Goal: Task Accomplishment & Management: Manage account settings

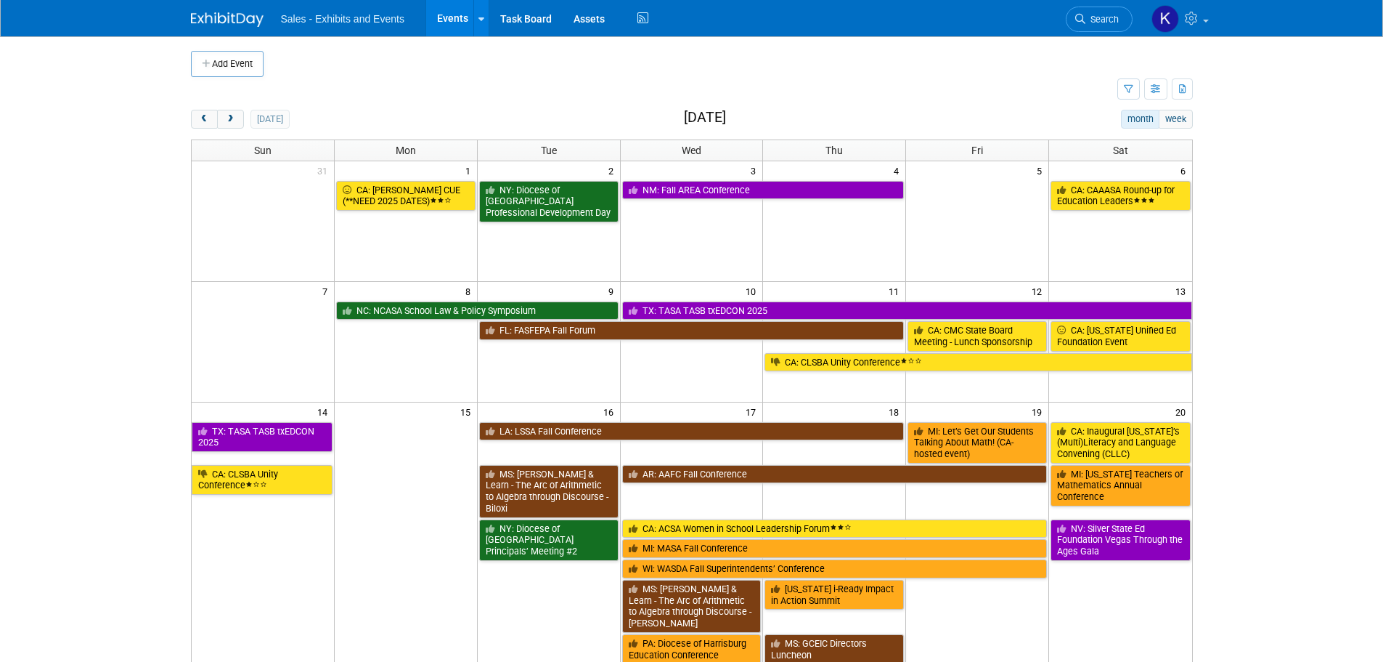
click at [239, 120] on button "next" at bounding box center [230, 119] width 27 height 19
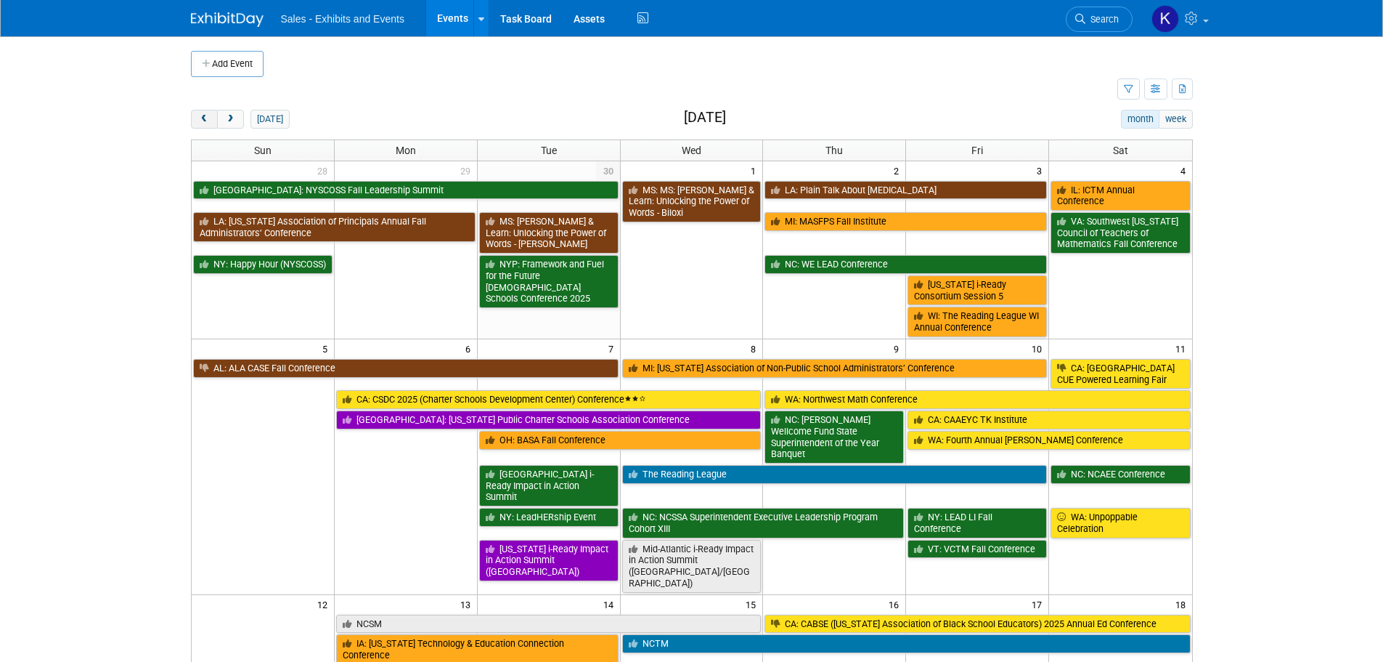
click at [209, 121] on span "prev" at bounding box center [204, 119] width 11 height 9
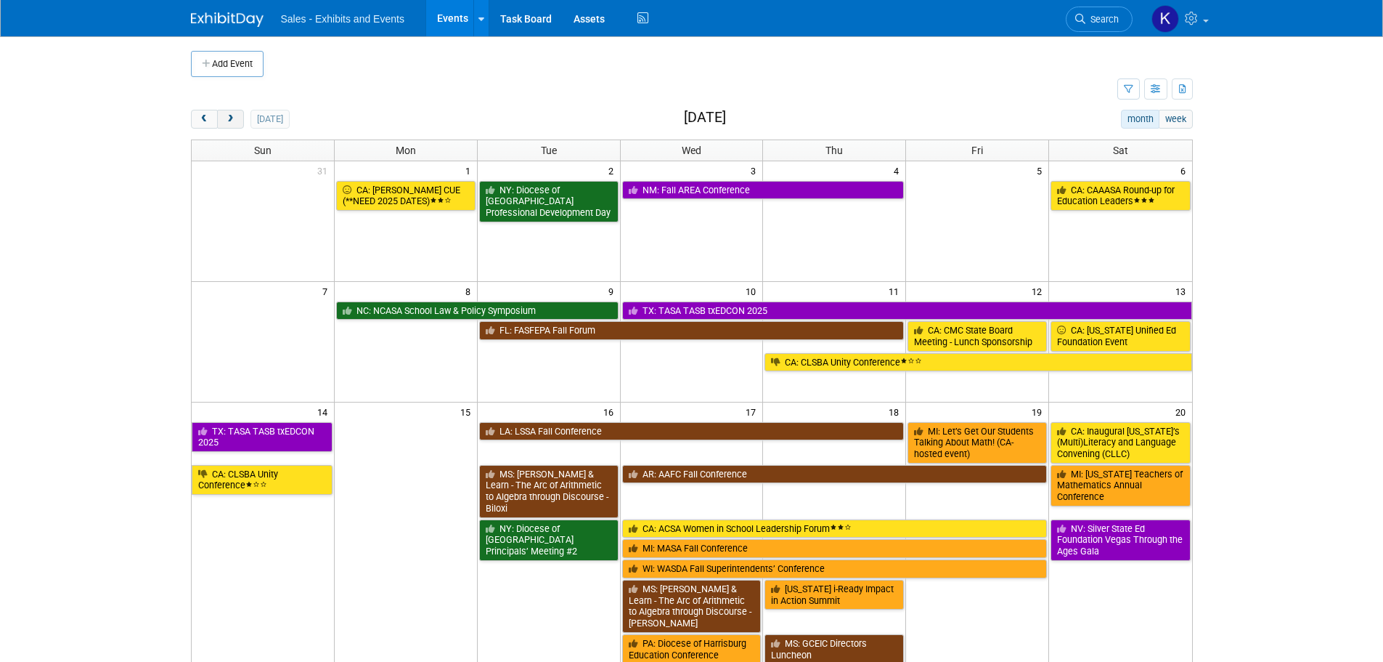
click at [227, 120] on span "next" at bounding box center [230, 119] width 11 height 9
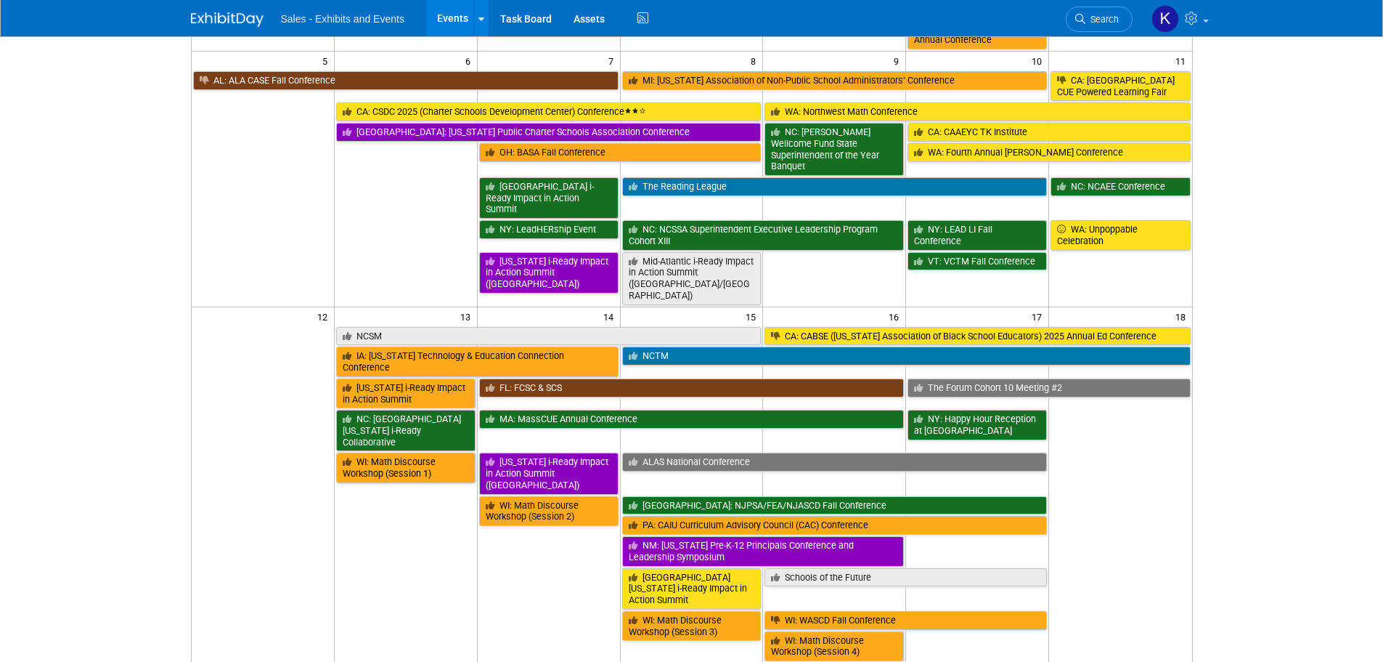
scroll to position [290, 0]
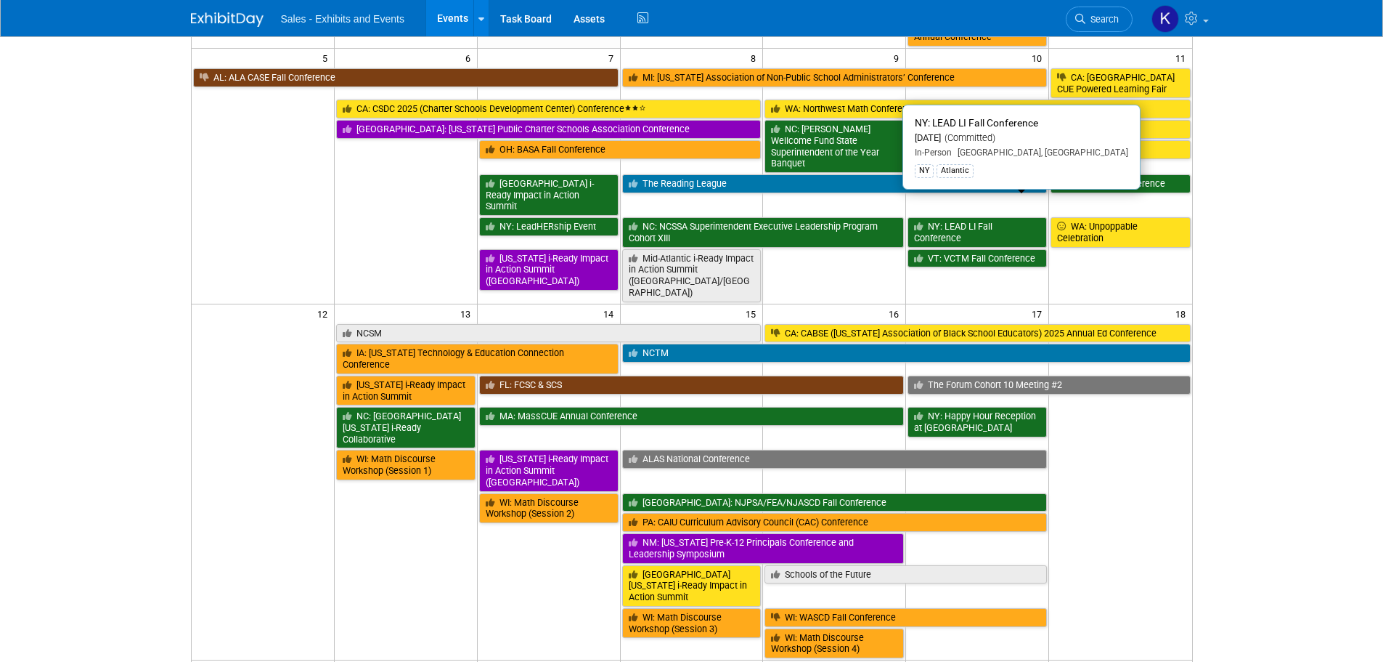
click at [972, 217] on link "NY: LEAD LI Fall Conference" at bounding box center [977, 232] width 139 height 30
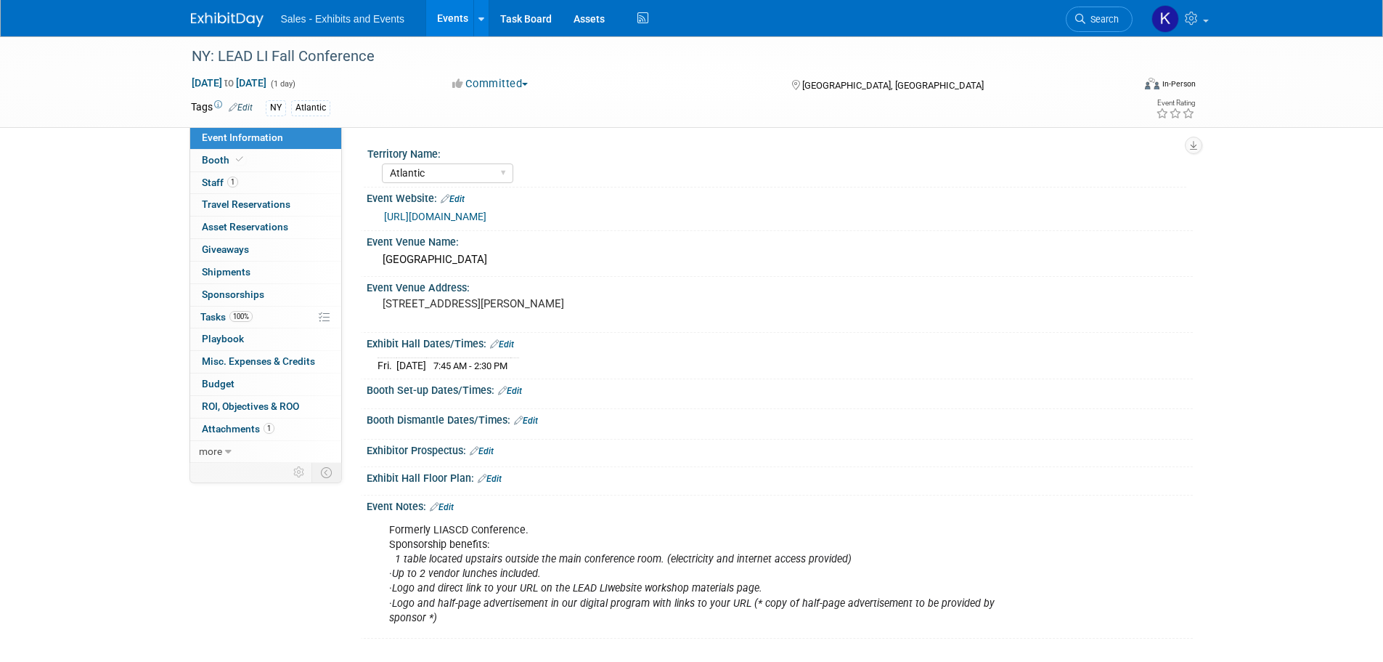
select select "Atlantic"
click at [219, 317] on span "Tasks 100%" at bounding box center [226, 317] width 52 height 12
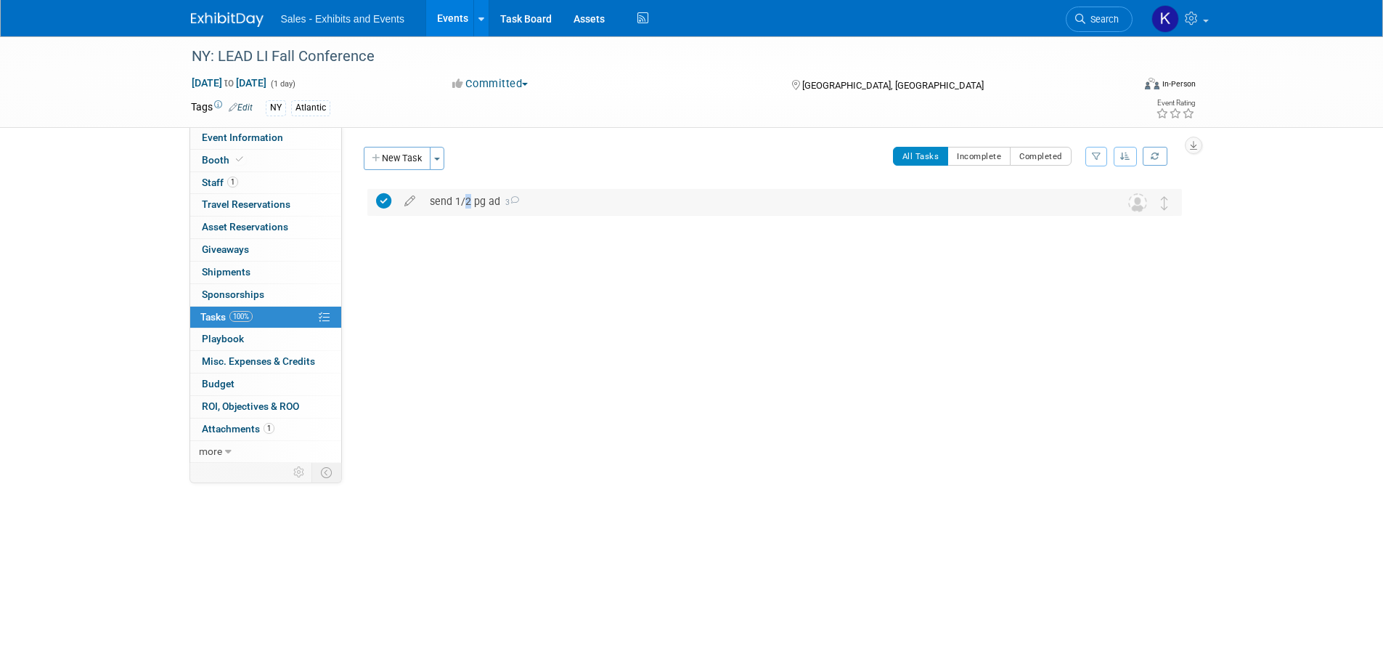
click at [463, 203] on div "send 1/2 pg ad 3" at bounding box center [761, 201] width 677 height 25
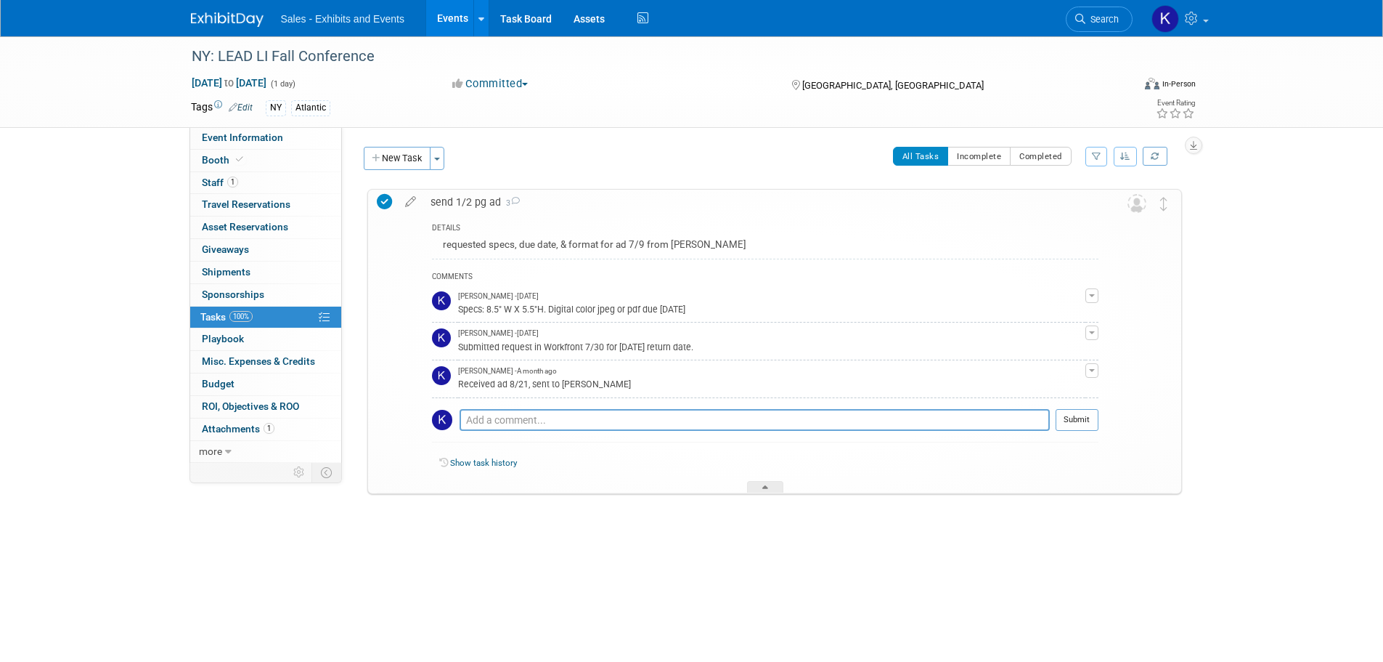
drag, startPoint x: 610, startPoint y: 537, endPoint x: 592, endPoint y: 542, distance: 19.1
click at [609, 537] on div "NY: LEAD LI Fall Conference Melville, NY Oct 10, 2025 to Oct 10, 2025 (Going) s…" at bounding box center [771, 370] width 822 height 365
